Goal: Task Accomplishment & Management: Manage account settings

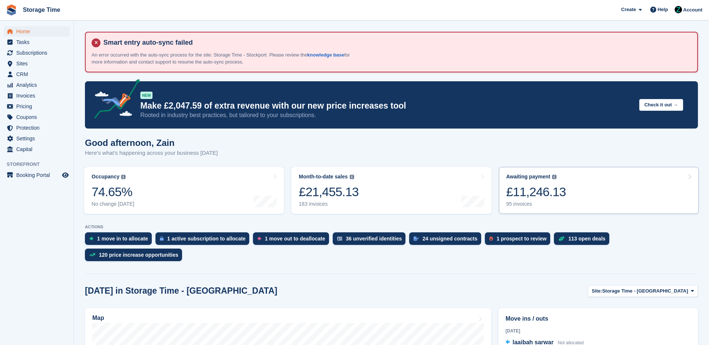
click at [547, 199] on div "£11,246.13" at bounding box center [536, 191] width 60 height 15
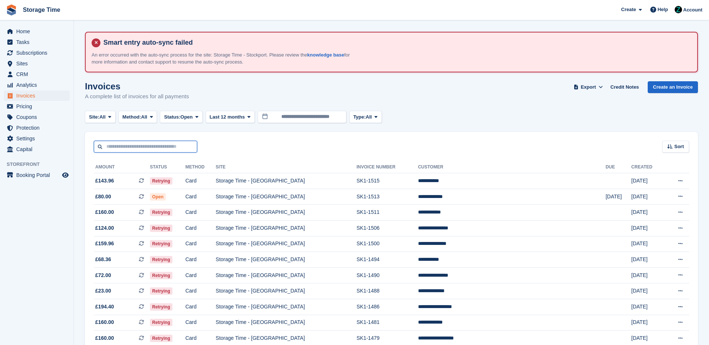
click at [144, 141] on input "text" at bounding box center [145, 147] width 103 height 12
type input "**********"
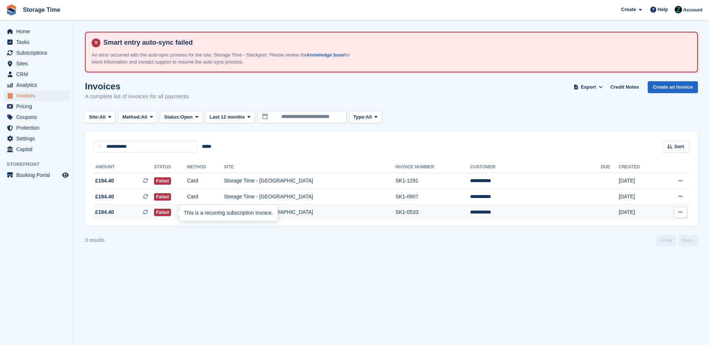
click at [237, 216] on div "This is a recurring subscription invoice." at bounding box center [229, 213] width 98 height 16
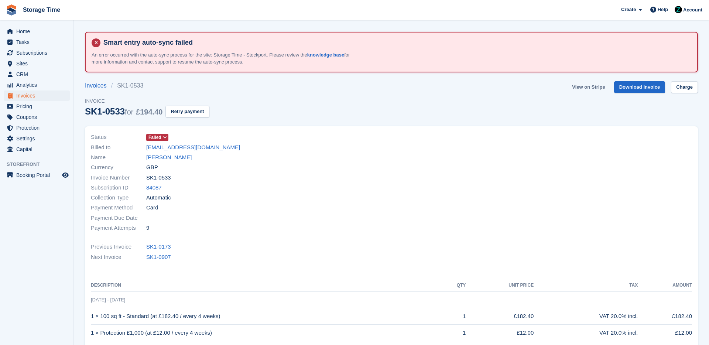
click at [592, 88] on link "View on Stripe" at bounding box center [588, 87] width 39 height 12
click at [212, 182] on div "Invoice Number SK1-0533" at bounding box center [239, 178] width 296 height 10
click at [151, 259] on link "SK1-0907" at bounding box center [158, 257] width 25 height 8
click at [587, 85] on link "View on Stripe" at bounding box center [588, 87] width 39 height 12
click at [282, 209] on div "Payment Method Card" at bounding box center [239, 208] width 296 height 10
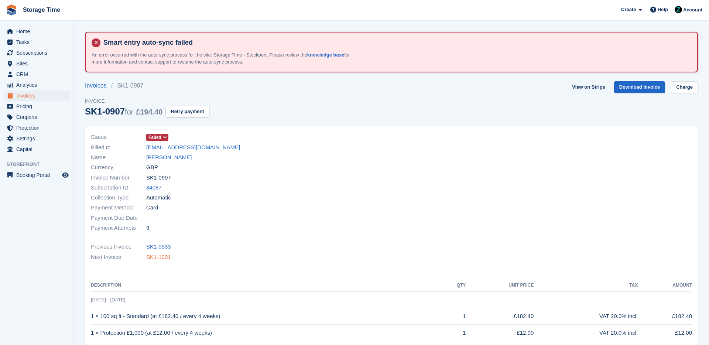
click at [154, 257] on link "SK1-1291" at bounding box center [158, 257] width 25 height 8
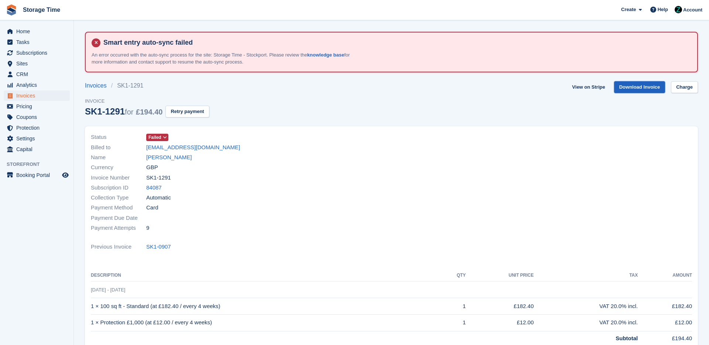
click at [634, 87] on link "Download Invoice" at bounding box center [639, 87] width 51 height 12
